Goal: Complete application form: Complete application form

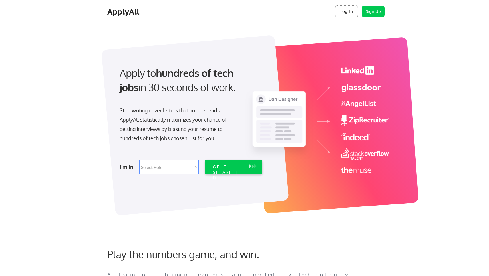
click at [344, 11] on button "Log In" at bounding box center [346, 11] width 23 height 11
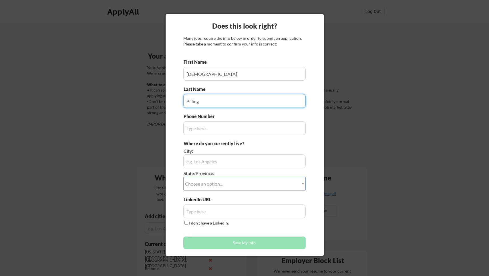
type input "Pilling"
click at [251, 132] on input "input" at bounding box center [244, 128] width 122 height 14
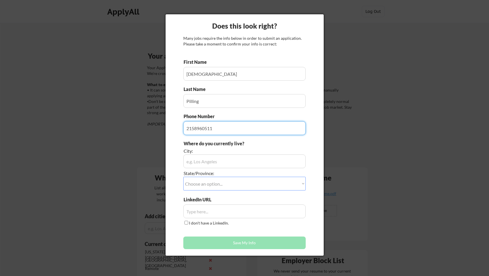
type input "2158960511"
click at [248, 165] on input "input" at bounding box center [244, 161] width 122 height 14
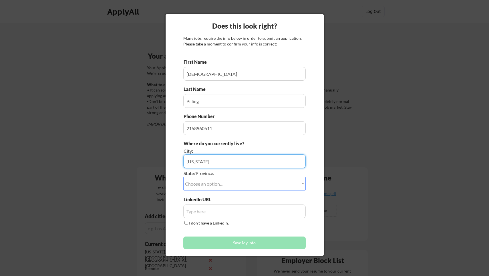
type input "[US_STATE]"
click at [239, 188] on select "Choose an option... Other/Not Applicable Alabama Alaska Alberta Arizona Arkansa…" at bounding box center [244, 184] width 122 height 14
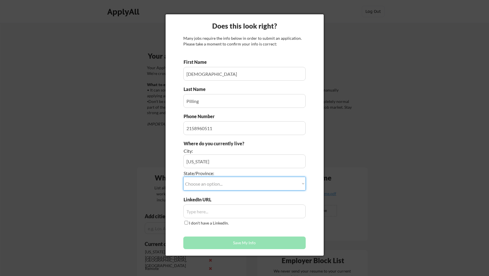
select select ""New York""
click at [201, 210] on input "input" at bounding box center [244, 211] width 122 height 14
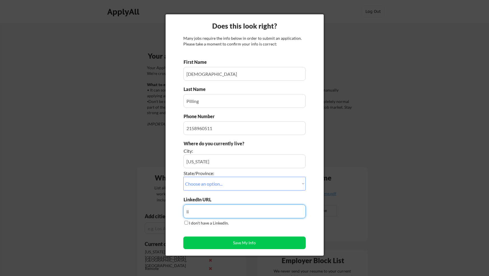
type input "l"
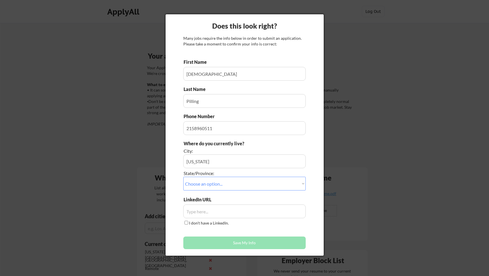
click at [216, 203] on div "LinkedIn URL I don't have a LinkedIn." at bounding box center [244, 211] width 122 height 30
click at [215, 210] on input "input" at bounding box center [244, 211] width 122 height 14
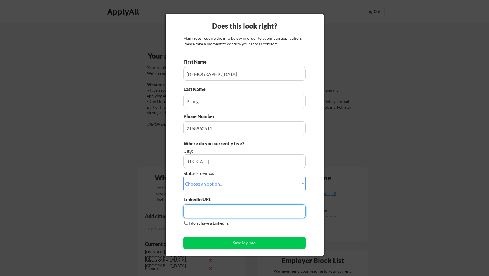
type input "l"
click at [192, 208] on input "input" at bounding box center [244, 211] width 122 height 14
type input "http://linkedin.com/in/pilling"
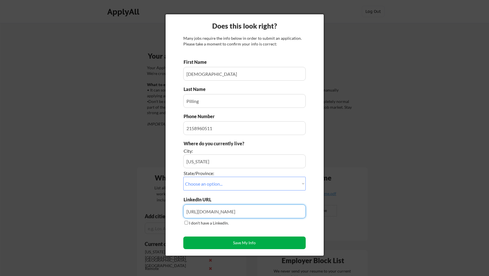
click at [215, 243] on button "Save My Info" at bounding box center [244, 242] width 122 height 13
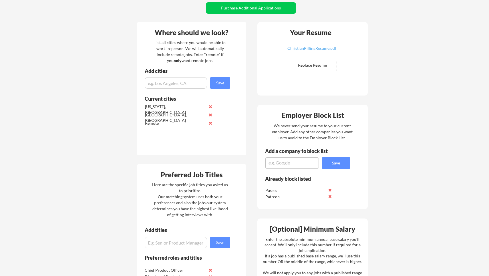
scroll to position [129, 0]
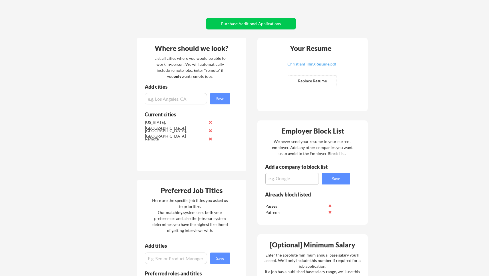
click at [322, 82] on input "file" at bounding box center [312, 81] width 48 height 11
click at [303, 86] on input "file" at bounding box center [312, 81] width 48 height 11
type input "C:\fakepath\ChristianPillingResume2025.pdf"
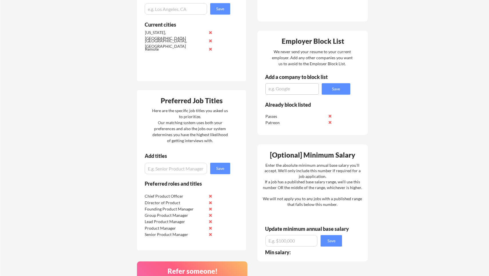
scroll to position [219, 0]
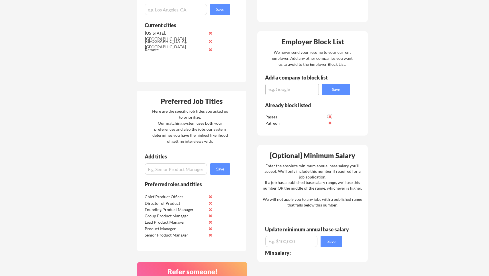
click at [330, 117] on button at bounding box center [330, 116] width 4 height 4
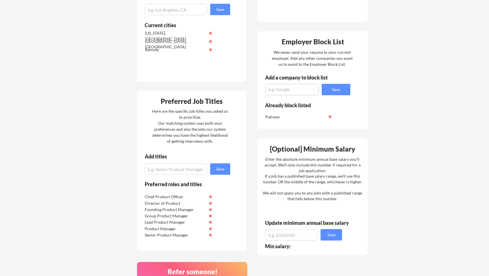
click at [330, 117] on button at bounding box center [330, 116] width 4 height 4
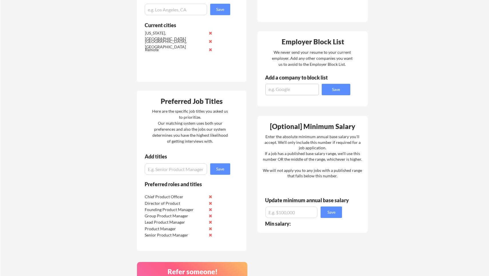
click at [280, 91] on textarea at bounding box center [291, 89] width 53 height 11
type textarea "Leia Inc"
click at [341, 90] on button "Save" at bounding box center [336, 89] width 29 height 11
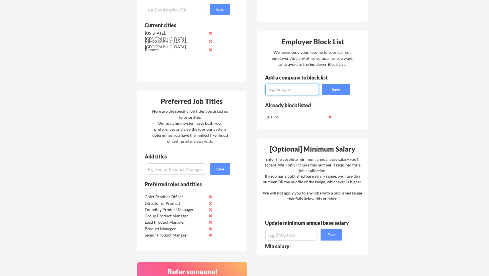
click at [284, 87] on textarea at bounding box center [291, 89] width 53 height 11
type textarea "Immserity"
click at [327, 92] on button "Save" at bounding box center [336, 89] width 29 height 11
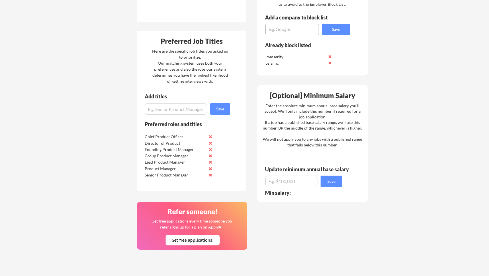
scroll to position [279, 0]
click at [288, 181] on input "input" at bounding box center [291, 180] width 52 height 11
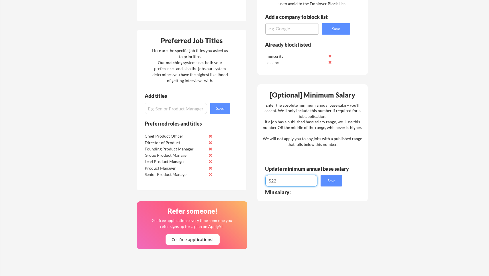
type input "$2"
click at [299, 181] on input "input" at bounding box center [291, 180] width 52 height 11
type input "$2"
drag, startPoint x: 279, startPoint y: 180, endPoint x: 272, endPoint y: 180, distance: 7.4
click at [272, 180] on input "input" at bounding box center [291, 180] width 52 height 11
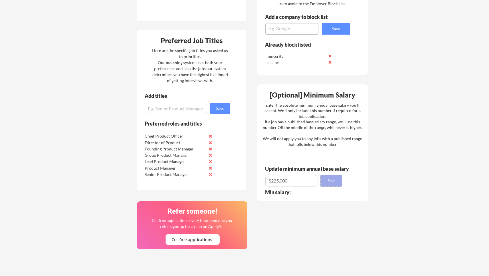
click at [332, 182] on button "Save" at bounding box center [330, 180] width 21 height 11
drag, startPoint x: 280, startPoint y: 181, endPoint x: 276, endPoint y: 181, distance: 3.4
click at [276, 181] on input "input" at bounding box center [291, 180] width 52 height 11
type input "$220,000"
click at [348, 182] on div "[Optional] Minimum Salary Enter the absolute minimum annual base salary you'll …" at bounding box center [312, 142] width 110 height 117
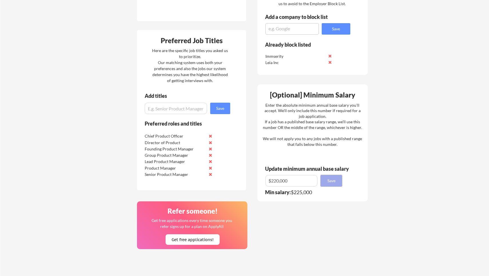
click at [336, 181] on button "Save" at bounding box center [330, 180] width 21 height 11
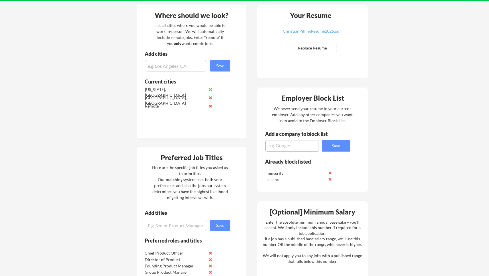
scroll to position [0, 0]
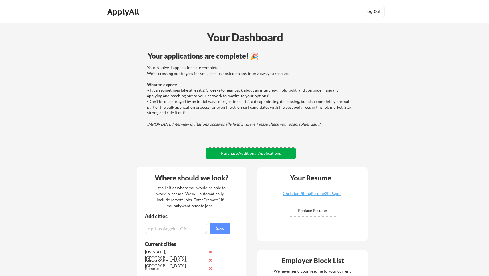
click at [260, 154] on button "Purchase Additional Applications" at bounding box center [251, 152] width 90 height 11
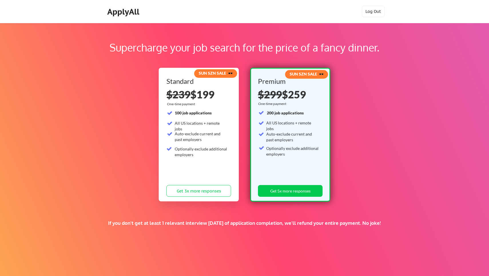
click at [225, 72] on strong "SUN SZN SALE 🕶️" at bounding box center [216, 73] width 34 height 5
click at [294, 76] on div "SUN SZN SALE 🕶️" at bounding box center [306, 74] width 43 height 6
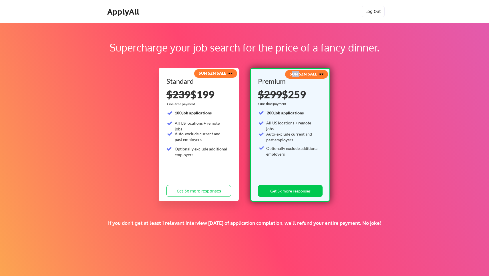
click at [294, 76] on div "SUN SZN SALE 🕶️" at bounding box center [306, 74] width 43 height 6
click at [371, 17] on button "Log Out" at bounding box center [373, 11] width 23 height 11
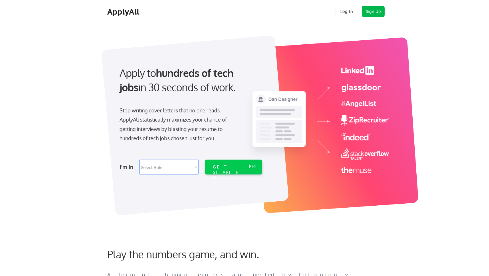
click at [372, 10] on button "Sign Up" at bounding box center [373, 11] width 23 height 11
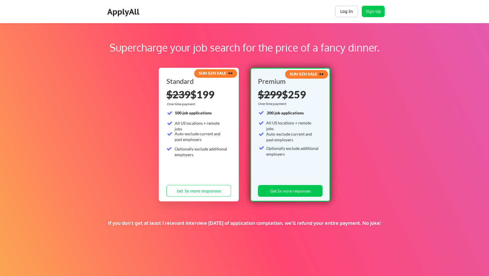
click at [335, 11] on button "Log In" at bounding box center [346, 11] width 23 height 11
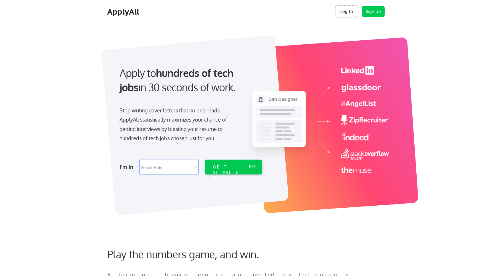
click at [347, 11] on button "Log In" at bounding box center [346, 11] width 23 height 11
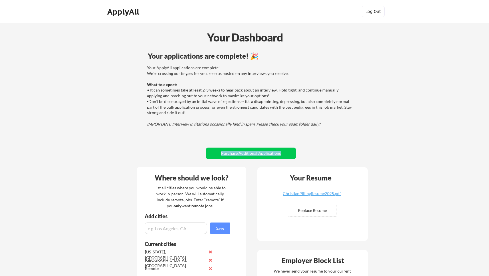
drag, startPoint x: 145, startPoint y: 147, endPoint x: 138, endPoint y: 133, distance: 15.2
click at [138, 133] on div "Your applications are complete! 🎉 Your ApplyAll applications are complete! We'r…" at bounding box center [250, 106] width 231 height 113
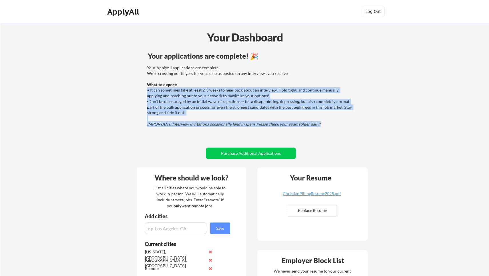
drag, startPoint x: 138, startPoint y: 138, endPoint x: 139, endPoint y: 98, distance: 40.3
click at [139, 98] on div "Your applications are complete! 🎉 Your ApplyAll applications are complete! We'r…" at bounding box center [250, 106] width 231 height 113
click at [139, 98] on div "Your ApplyAll applications are complete! We're crossing our fingers for you, ke…" at bounding box center [249, 98] width 229 height 67
drag, startPoint x: 139, startPoint y: 98, endPoint x: 139, endPoint y: 124, distance: 26.3
click at [139, 124] on div "Your ApplyAll applications are complete! We're crossing our fingers for you, ke…" at bounding box center [249, 98] width 229 height 67
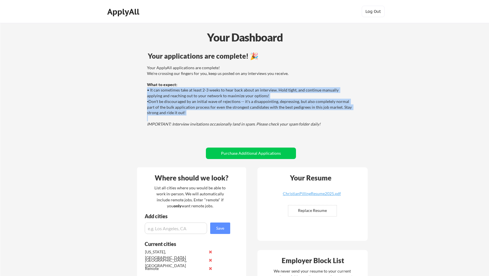
click at [139, 124] on div "Your ApplyAll applications are complete! We're crossing our fingers for you, ke…" at bounding box center [249, 98] width 229 height 67
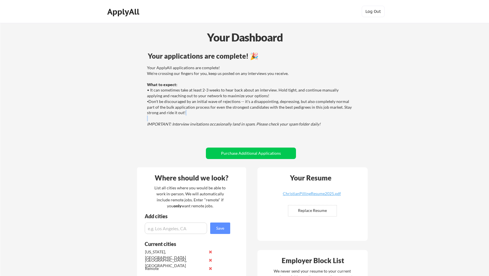
drag, startPoint x: 139, startPoint y: 124, endPoint x: 137, endPoint y: 131, distance: 6.4
click at [137, 131] on div "Your ApplyAll applications are complete! We're crossing our fingers for you, ke…" at bounding box center [249, 98] width 229 height 67
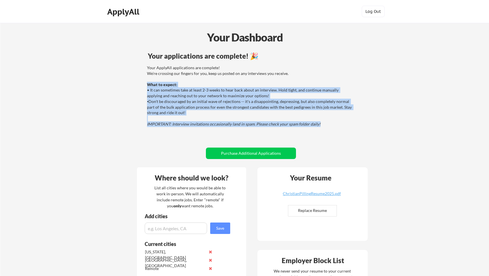
drag, startPoint x: 148, startPoint y: 142, endPoint x: 145, endPoint y: 89, distance: 52.4
click at [145, 89] on div "Your applications are complete! 🎉 Your ApplyAll applications are complete! We'r…" at bounding box center [250, 106] width 231 height 113
click at [145, 89] on div "Your ApplyAll applications are complete! We're crossing our fingers for you, ke…" at bounding box center [249, 98] width 229 height 67
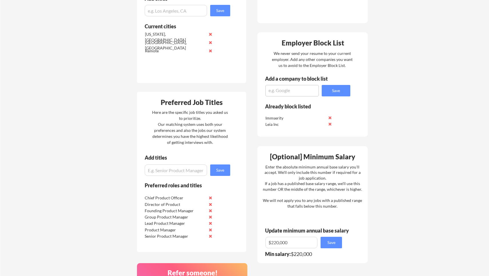
scroll to position [206, 0]
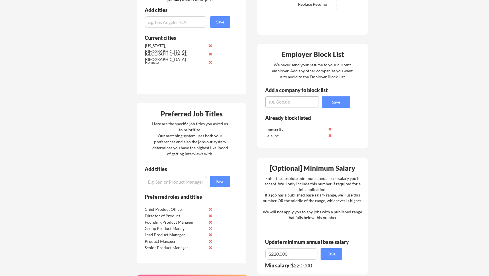
click at [268, 102] on textarea at bounding box center [291, 101] width 53 height 11
type textarea "LiveLike"
click at [339, 104] on button "Save" at bounding box center [336, 101] width 29 height 11
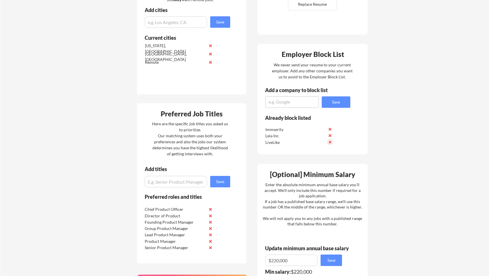
click at [331, 143] on button at bounding box center [330, 142] width 4 height 4
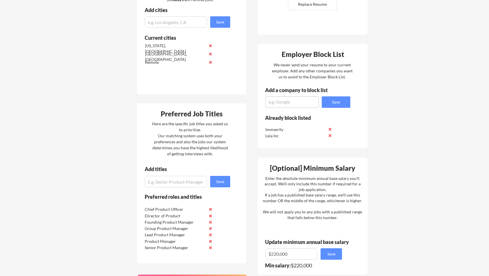
click at [290, 104] on textarea at bounding box center [291, 101] width 53 height 11
type textarea "Connected Stories"
click at [338, 105] on button "Save" at bounding box center [336, 101] width 29 height 11
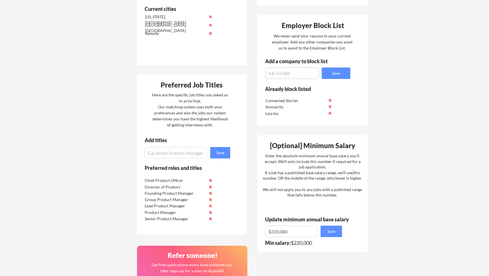
scroll to position [236, 0]
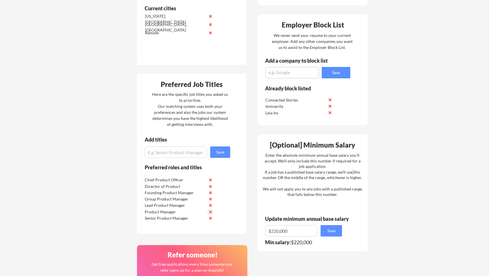
click at [211, 212] on button at bounding box center [210, 212] width 4 height 4
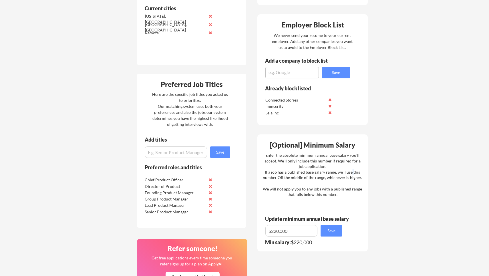
click at [211, 212] on button at bounding box center [210, 212] width 4 height 4
